Goal: Entertainment & Leisure: Consume media (video, audio)

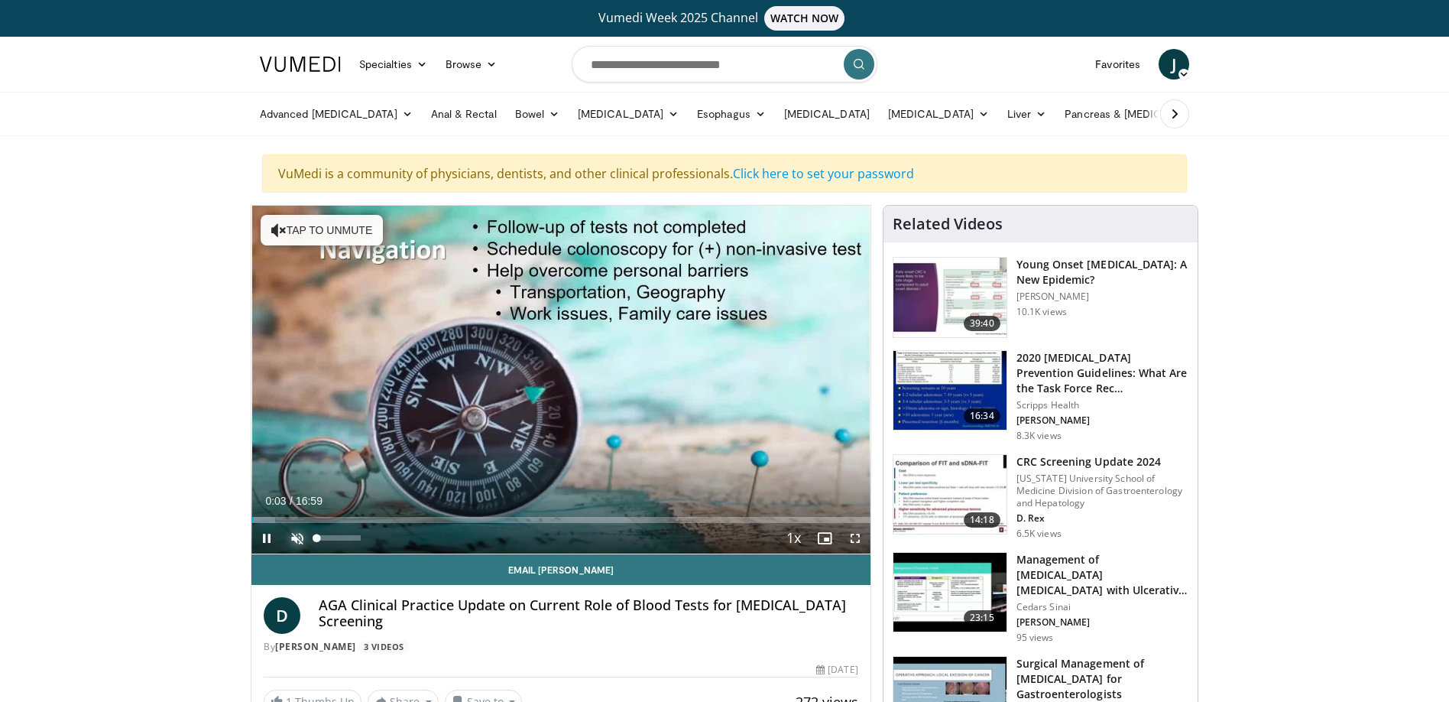
click at [303, 537] on span "Video Player" at bounding box center [297, 538] width 31 height 31
drag, startPoint x: 362, startPoint y: 537, endPoint x: 372, endPoint y: 534, distance: 10.9
click at [372, 534] on div "Mute 100%" at bounding box center [335, 538] width 107 height 31
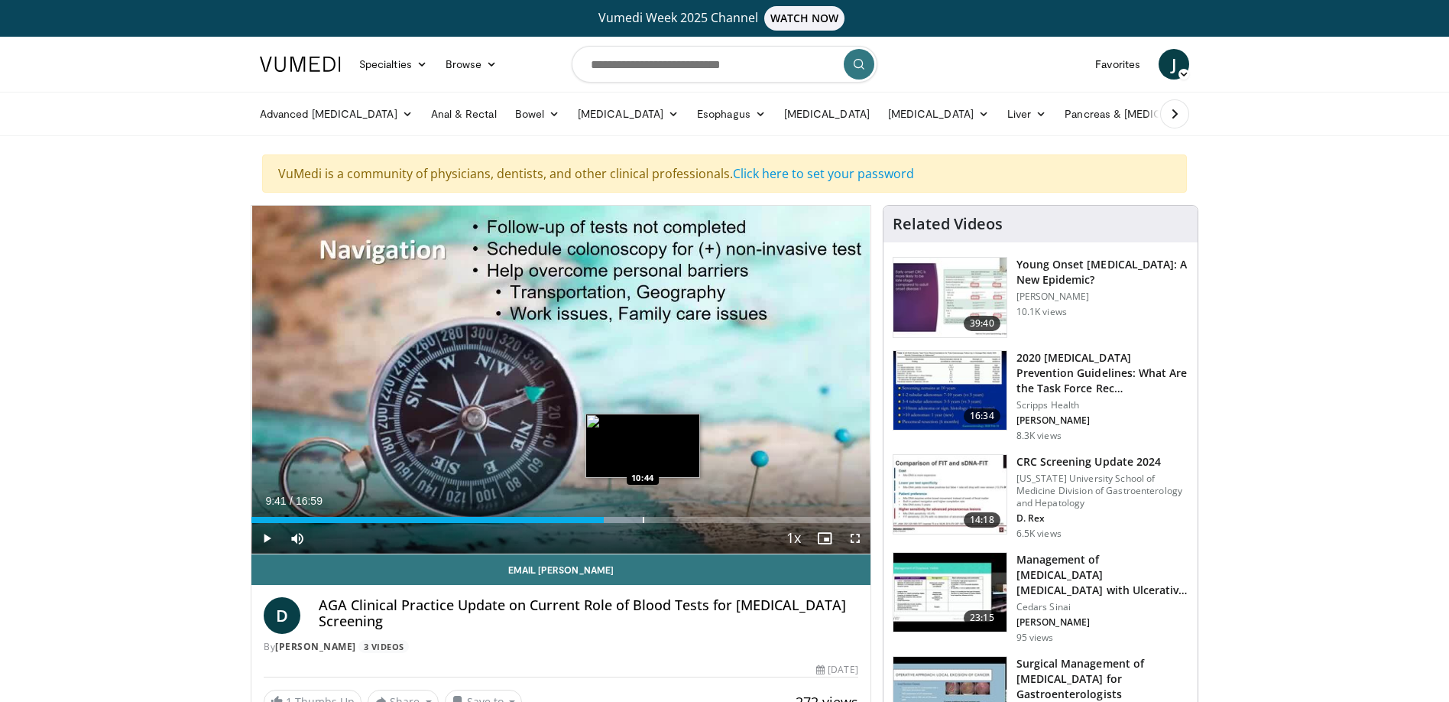
drag, startPoint x: 605, startPoint y: 503, endPoint x: 643, endPoint y: 513, distance: 39.5
click at [643, 523] on div "Current Time 9:41 / Duration 16:59 Play Skip Backward Skip Forward Mute 42% Loa…" at bounding box center [560, 538] width 619 height 31
drag, startPoint x: 643, startPoint y: 513, endPoint x: 623, endPoint y: 513, distance: 19.9
click at [623, 513] on div "Loaded : 64.24% 10:10 10:11" at bounding box center [560, 515] width 619 height 15
drag, startPoint x: 623, startPoint y: 520, endPoint x: 637, endPoint y: 516, distance: 14.3
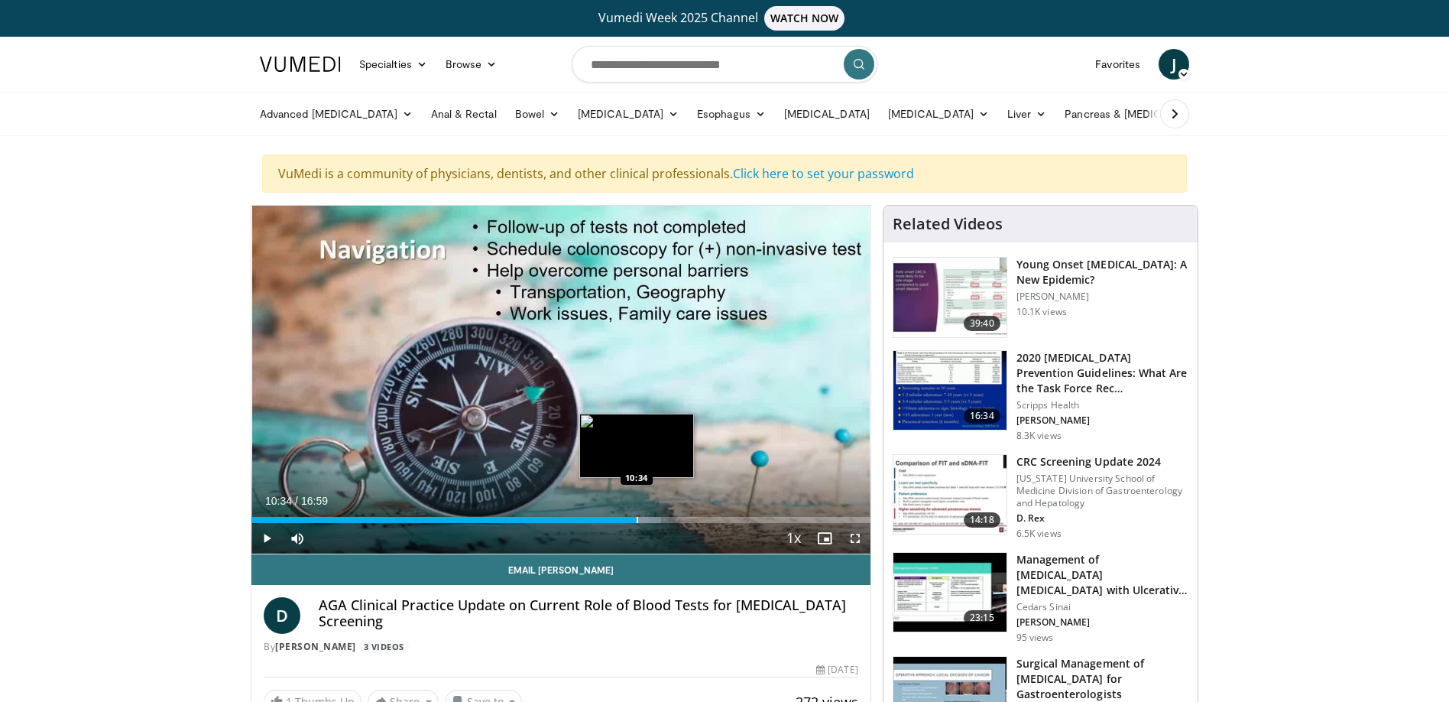
click at [637, 517] on div "Progress Bar" at bounding box center [638, 520] width 2 height 6
drag, startPoint x: 637, startPoint y: 521, endPoint x: 648, endPoint y: 517, distance: 11.4
click at [648, 517] on div "Progress Bar" at bounding box center [649, 520] width 2 height 6
drag, startPoint x: 648, startPoint y: 517, endPoint x: 677, endPoint y: 517, distance: 29.0
click at [677, 517] on div "Progress Bar" at bounding box center [678, 520] width 2 height 6
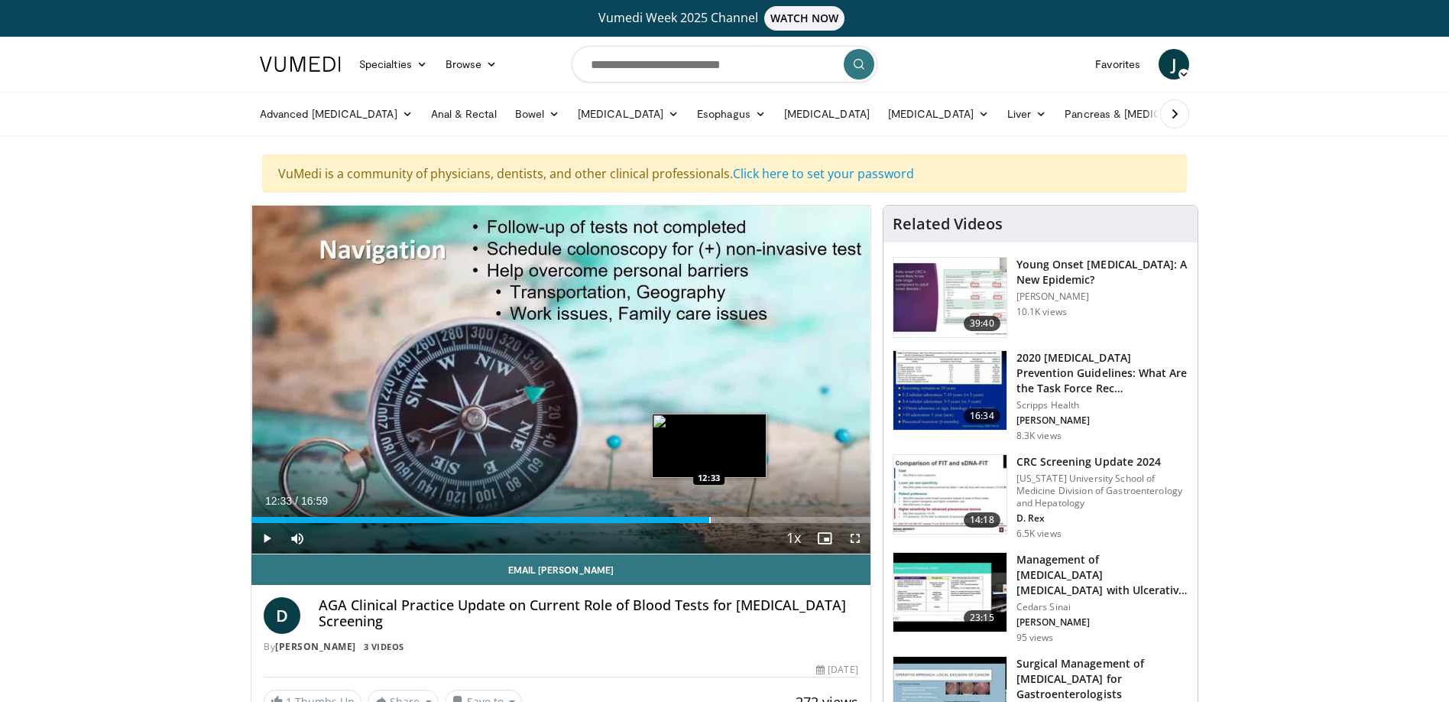
drag, startPoint x: 676, startPoint y: 521, endPoint x: 709, endPoint y: 517, distance: 33.1
click at [709, 517] on div "Progress Bar" at bounding box center [710, 520] width 2 height 6
drag, startPoint x: 705, startPoint y: 520, endPoint x: 731, endPoint y: 518, distance: 26.0
click at [731, 518] on div "Progress Bar" at bounding box center [732, 520] width 2 height 6
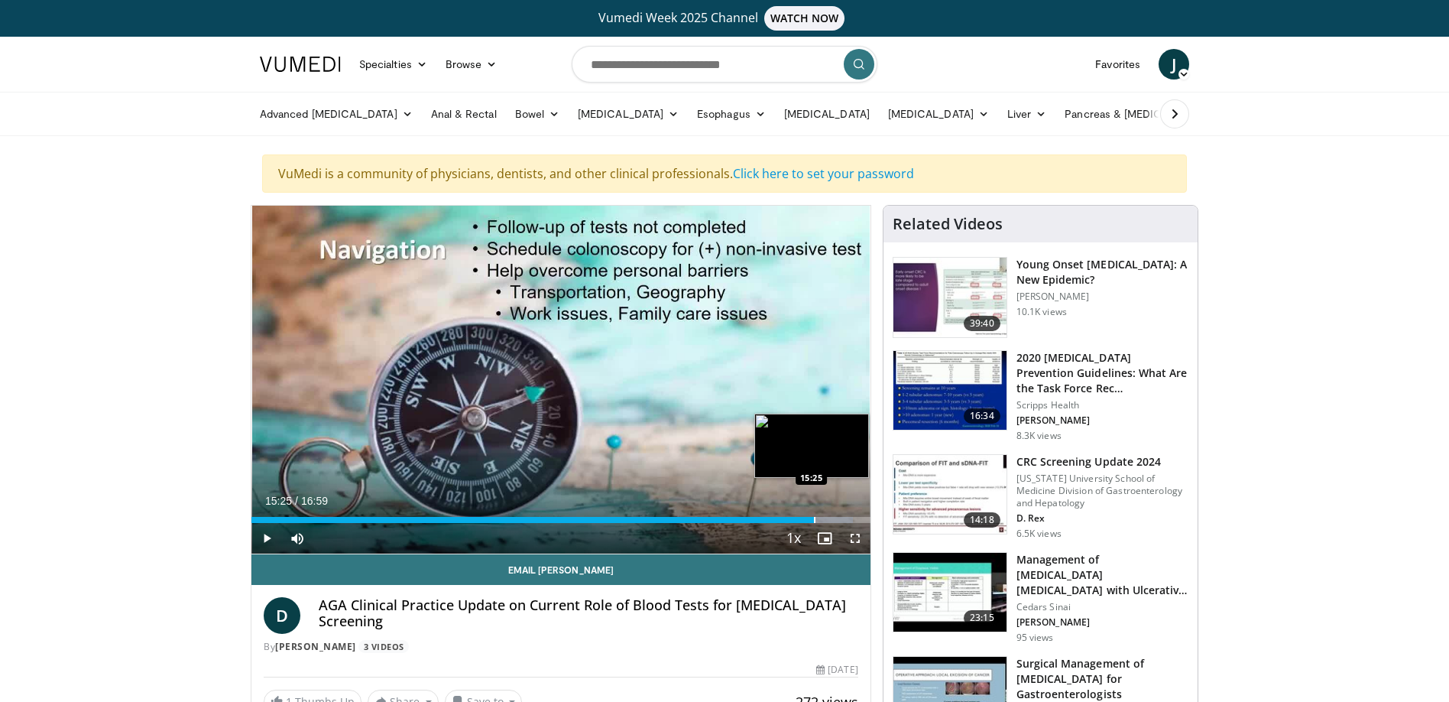
drag, startPoint x: 731, startPoint y: 520, endPoint x: 814, endPoint y: 521, distance: 82.5
click at [814, 521] on div "Progress Bar" at bounding box center [815, 520] width 2 height 6
drag, startPoint x: 445, startPoint y: 515, endPoint x: 874, endPoint y: 519, distance: 429.5
